Goal: Find specific page/section: Find specific page/section

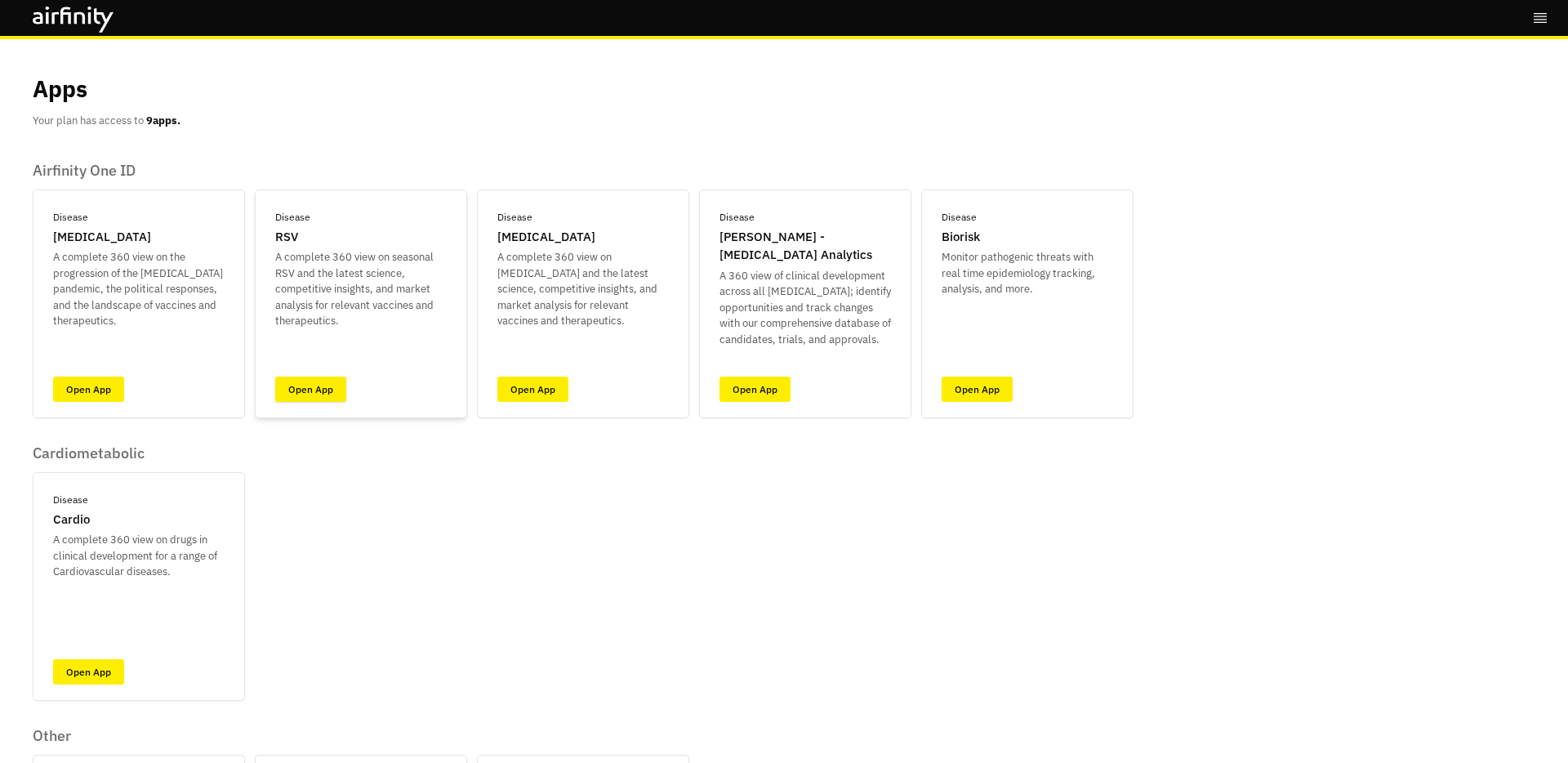
click at [334, 395] on link "Open App" at bounding box center [311, 390] width 71 height 26
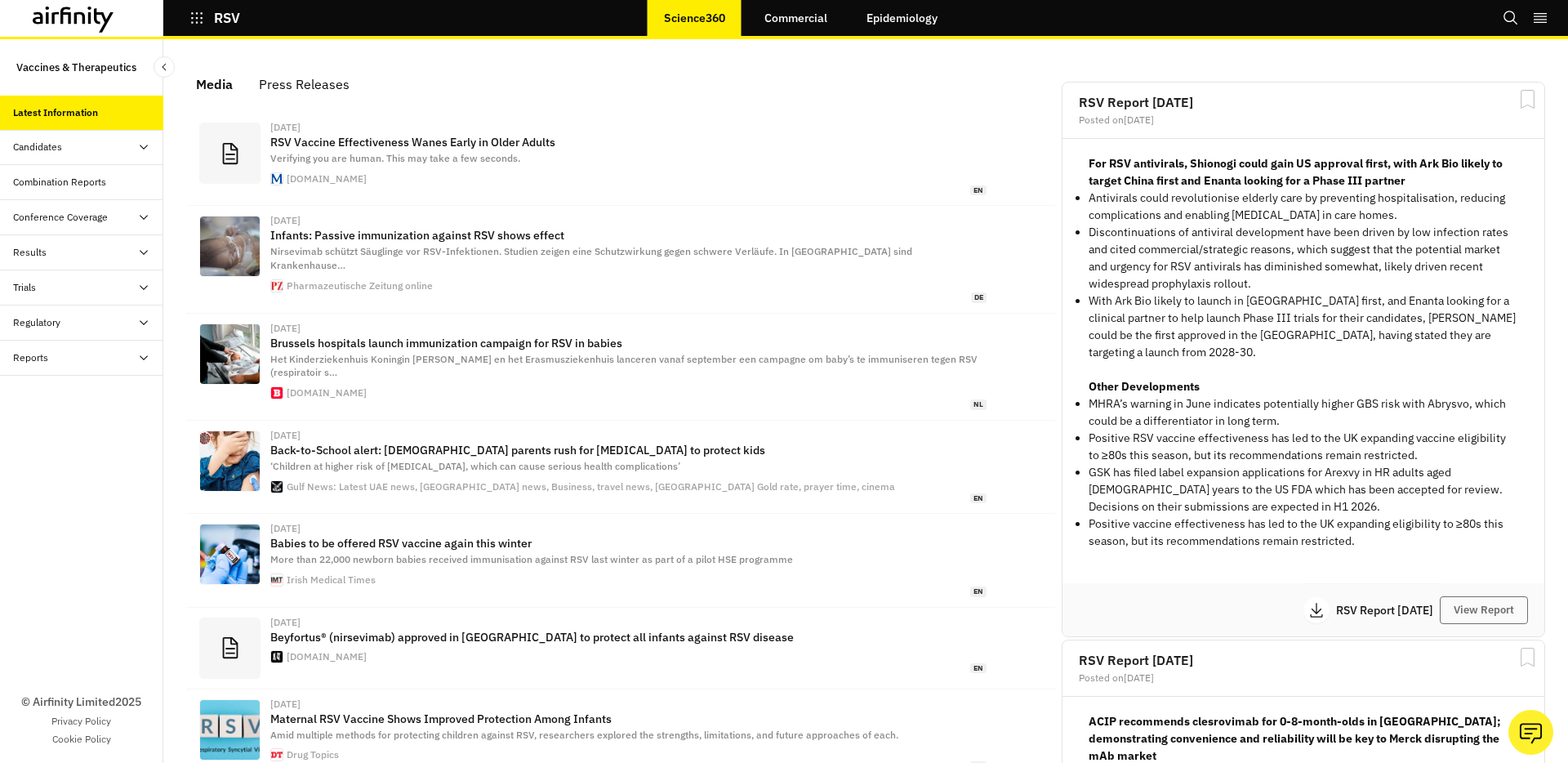
scroll to position [1028, 490]
click at [1478, 597] on button "View Report" at bounding box center [1483, 611] width 88 height 28
